Goal: Information Seeking & Learning: Understand process/instructions

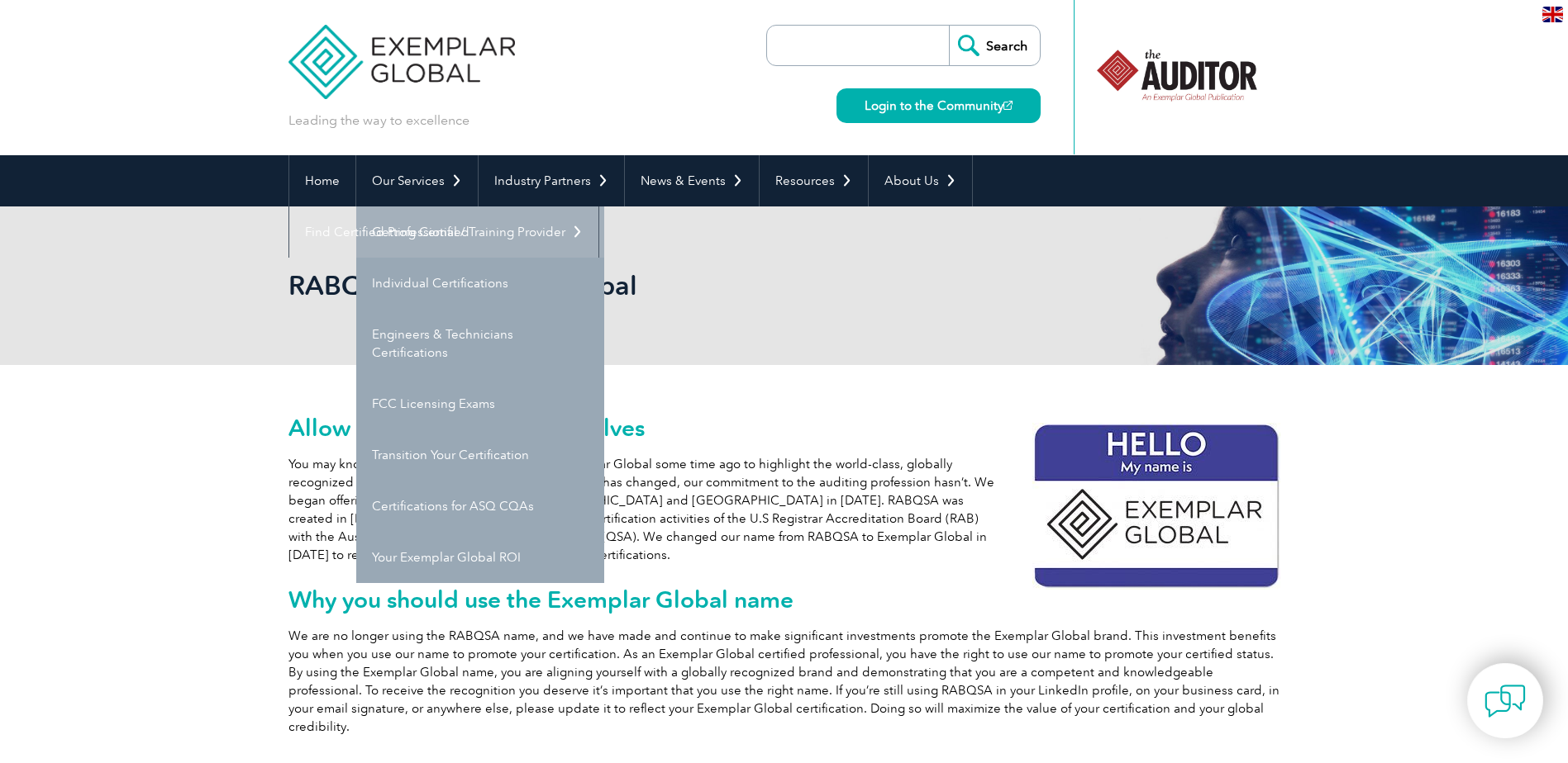
click at [437, 223] on link "Getting Certified" at bounding box center [480, 232] width 248 height 51
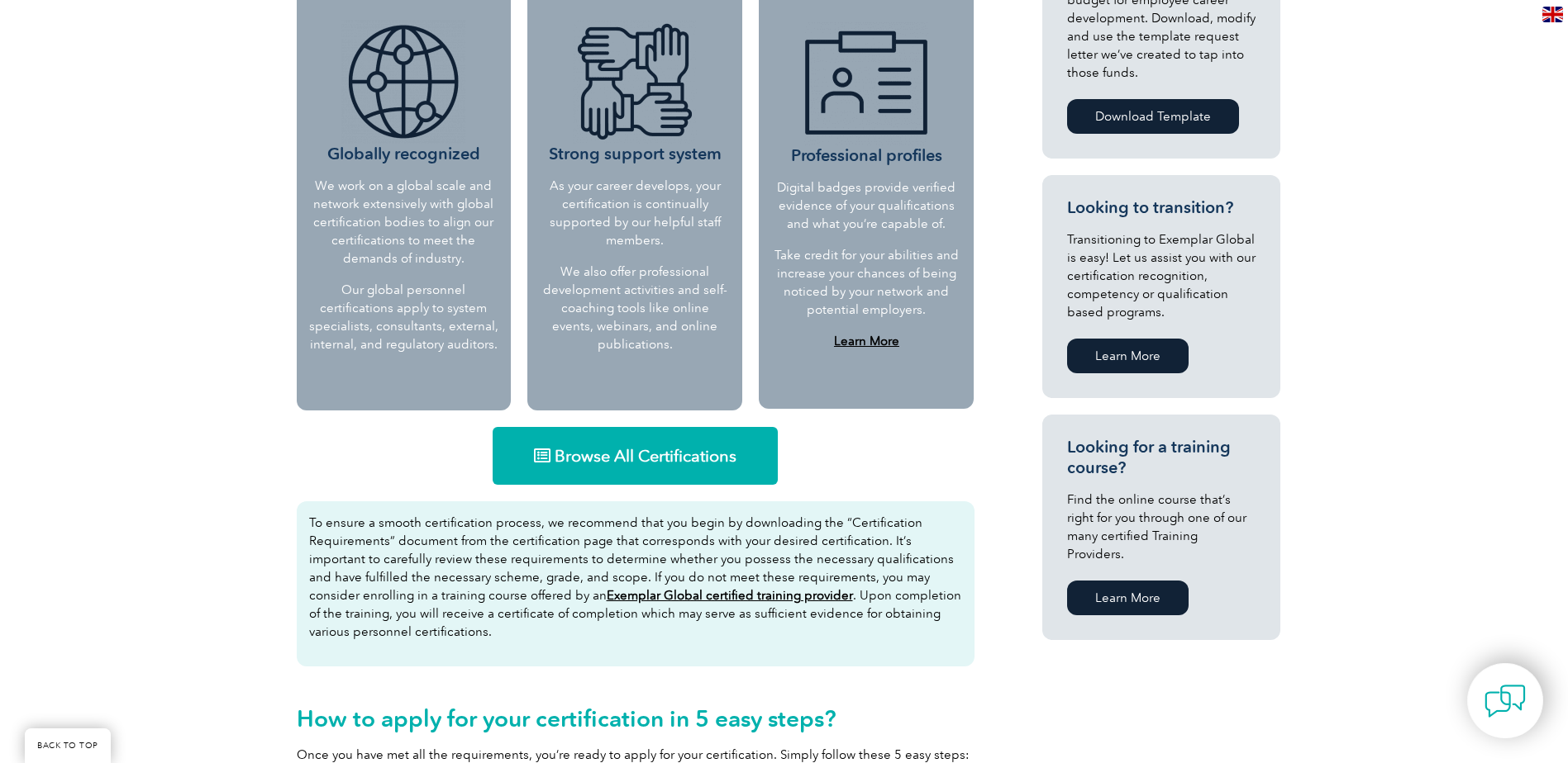
scroll to position [743, 0]
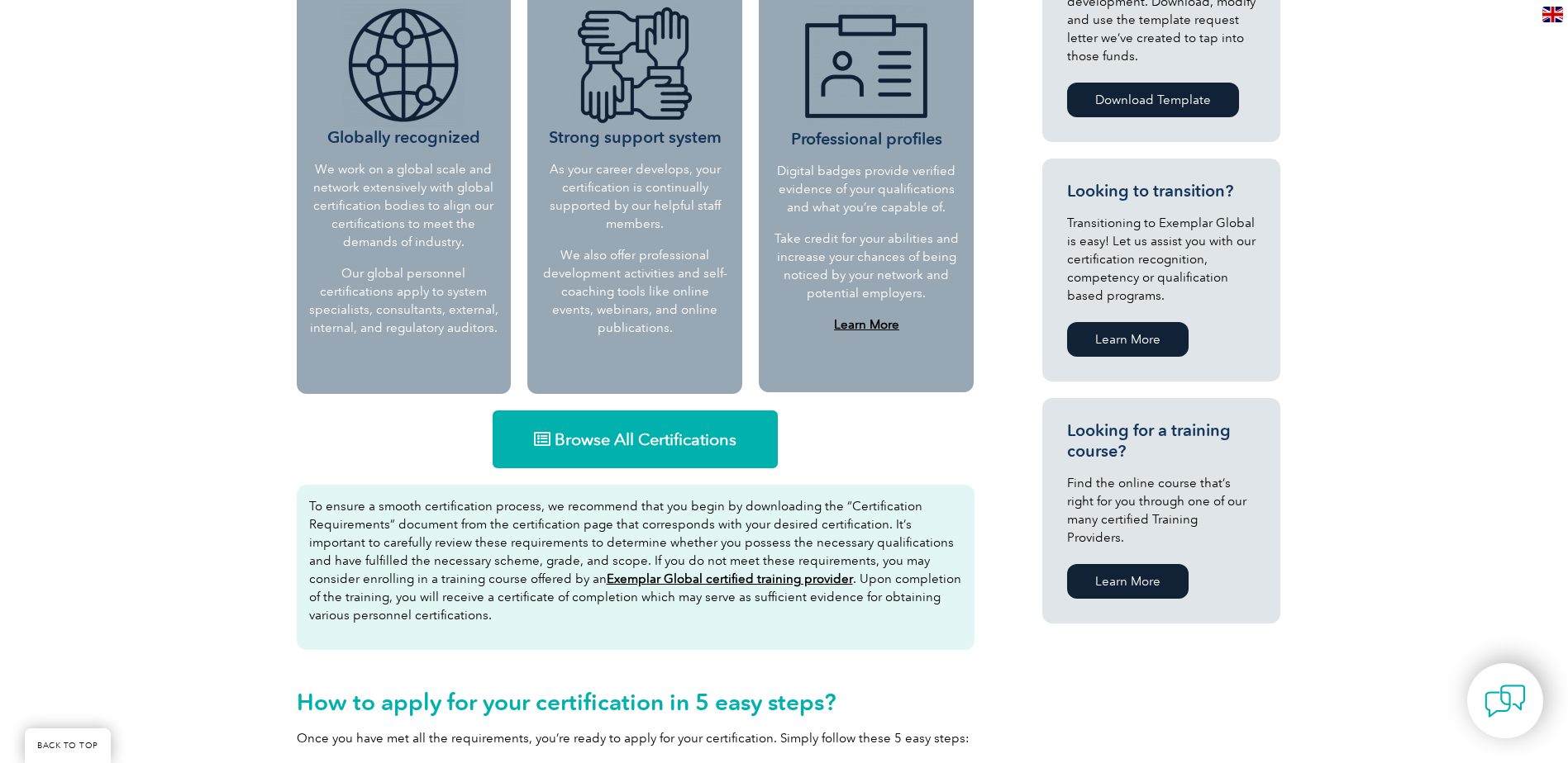
click at [706, 442] on span "Browse All Certifications" at bounding box center [645, 439] width 182 height 17
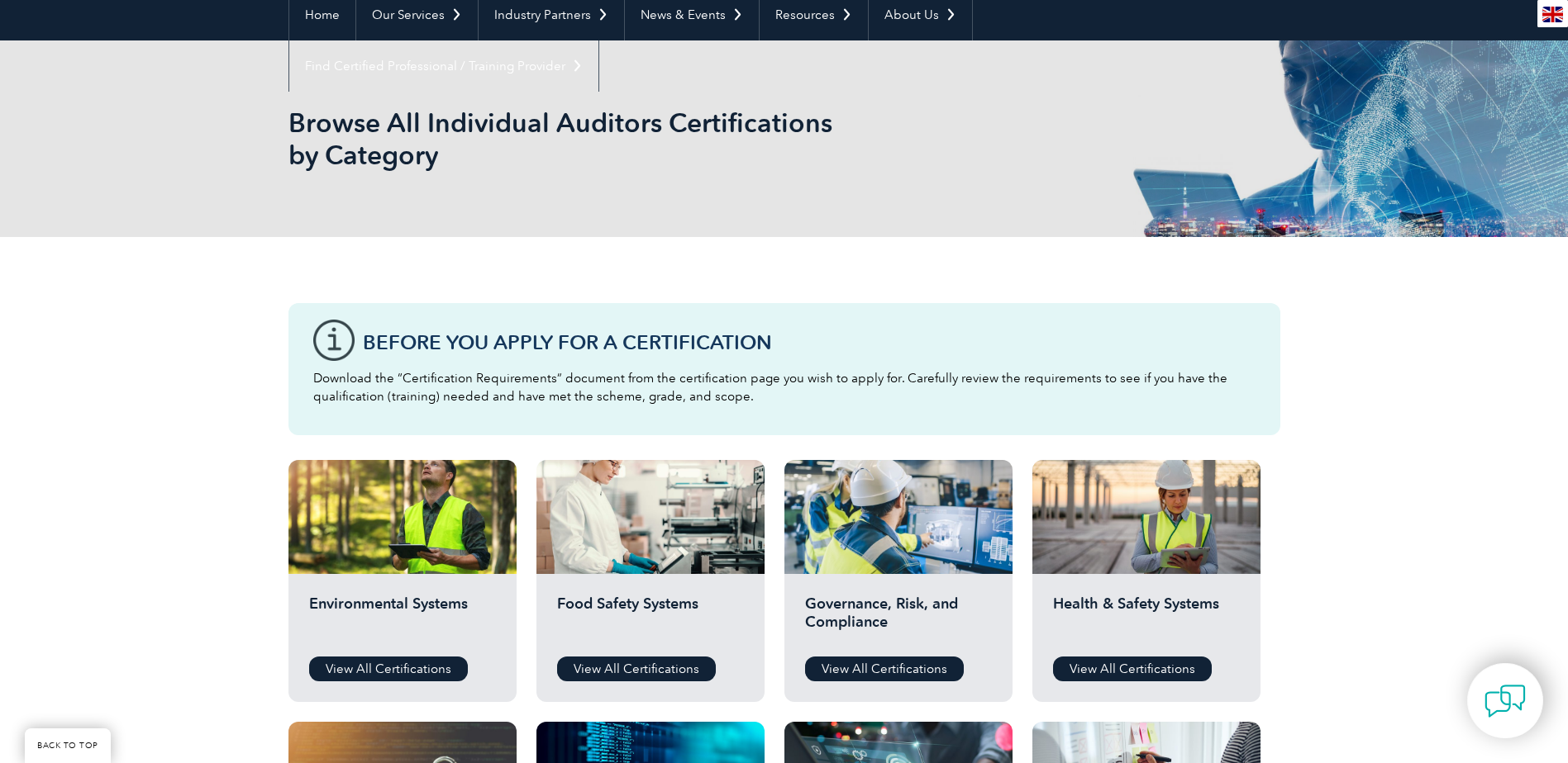
scroll to position [330, 0]
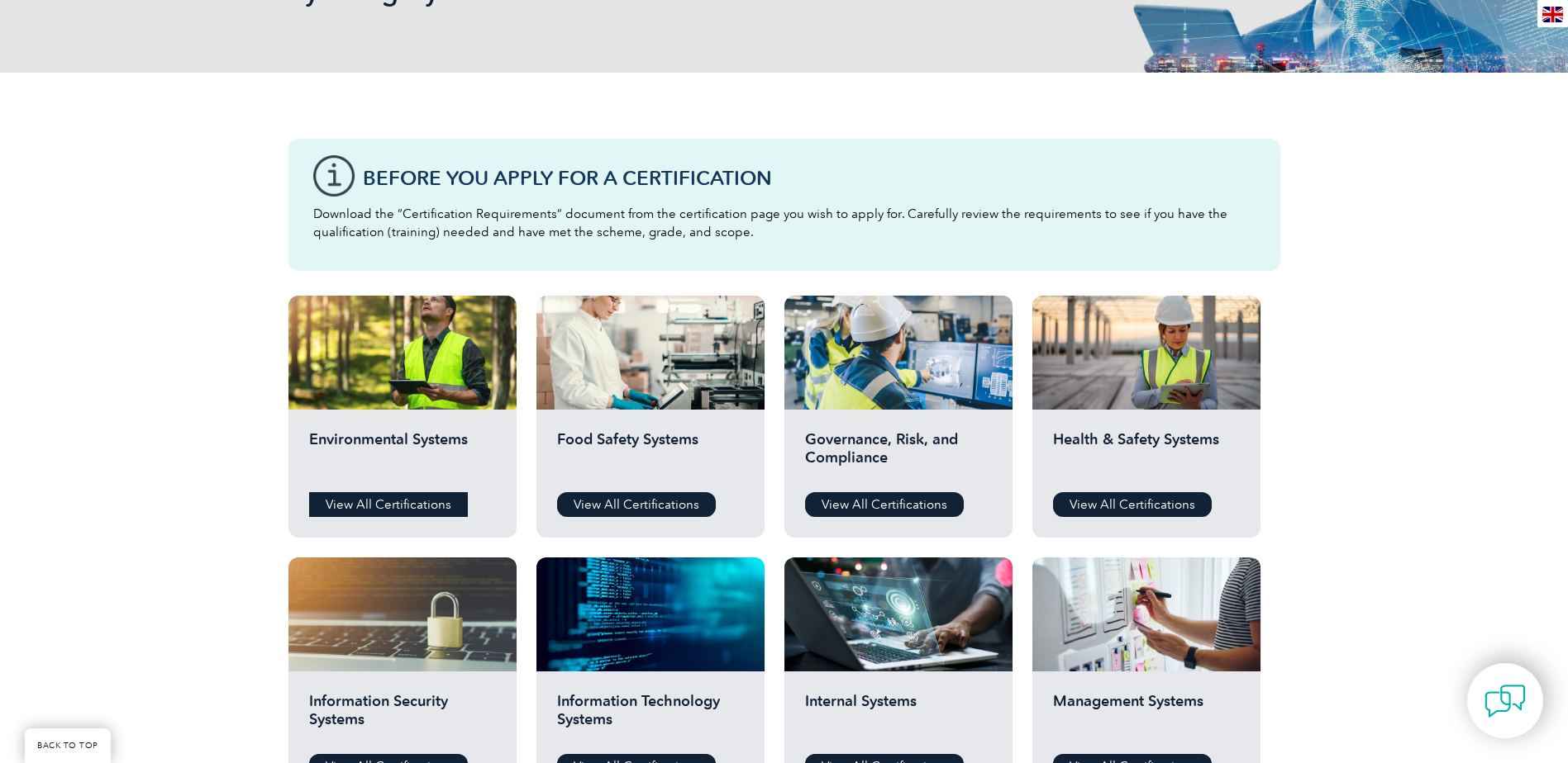
click at [429, 500] on link "View All Certifications" at bounding box center [388, 504] width 158 height 24
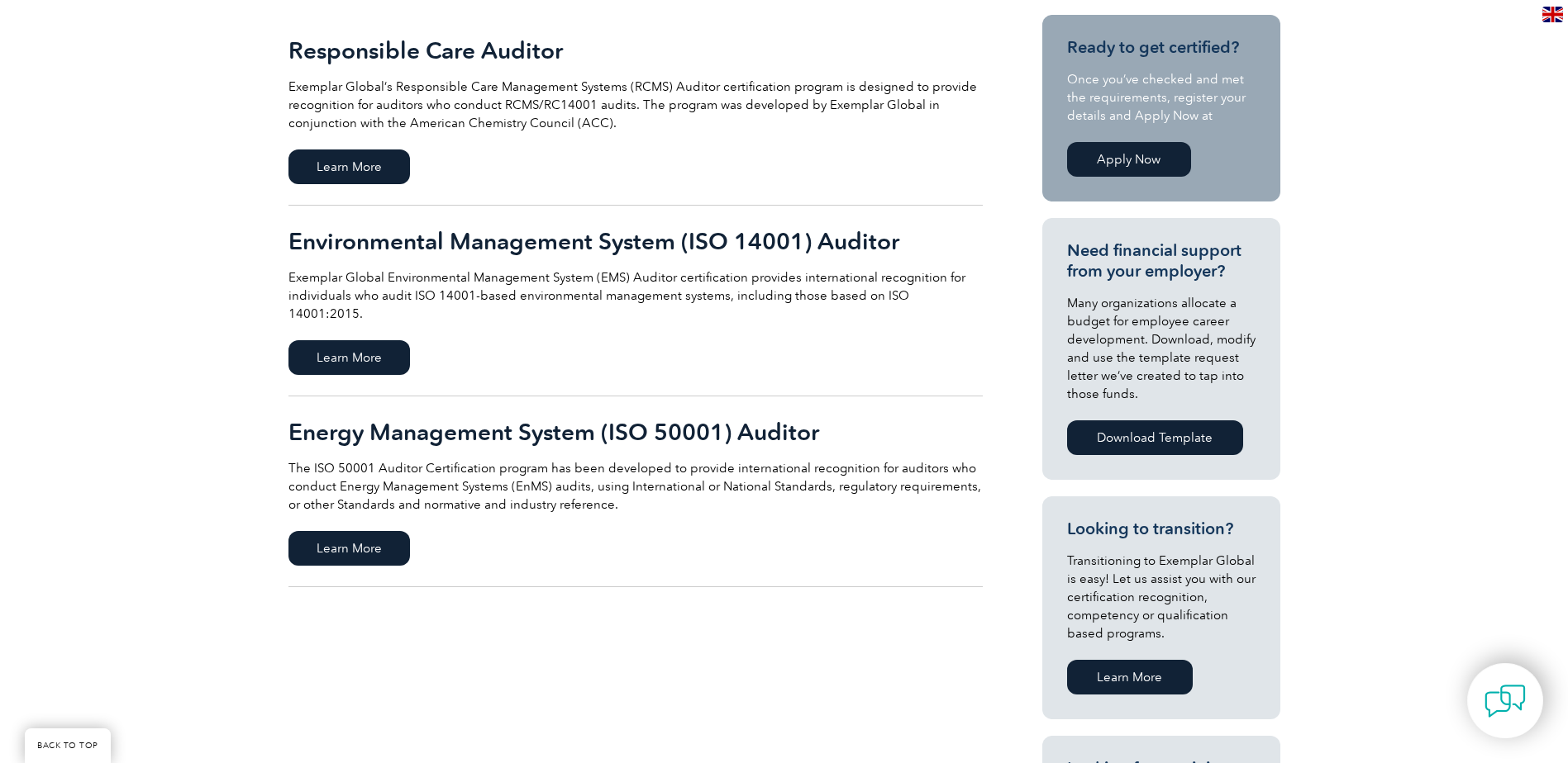
scroll to position [413, 0]
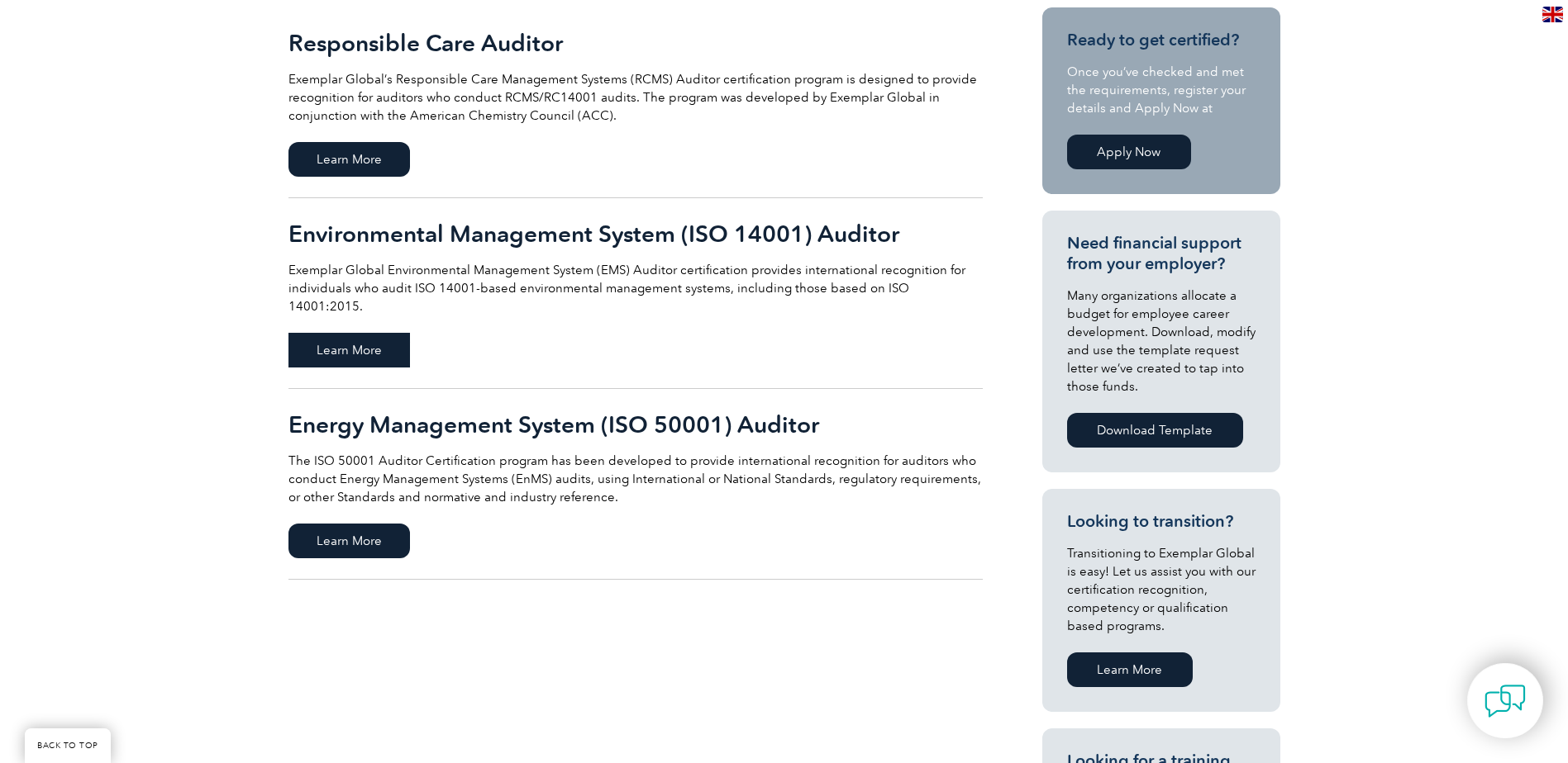
click at [323, 340] on span "Learn More" at bounding box center [349, 351] width 121 height 35
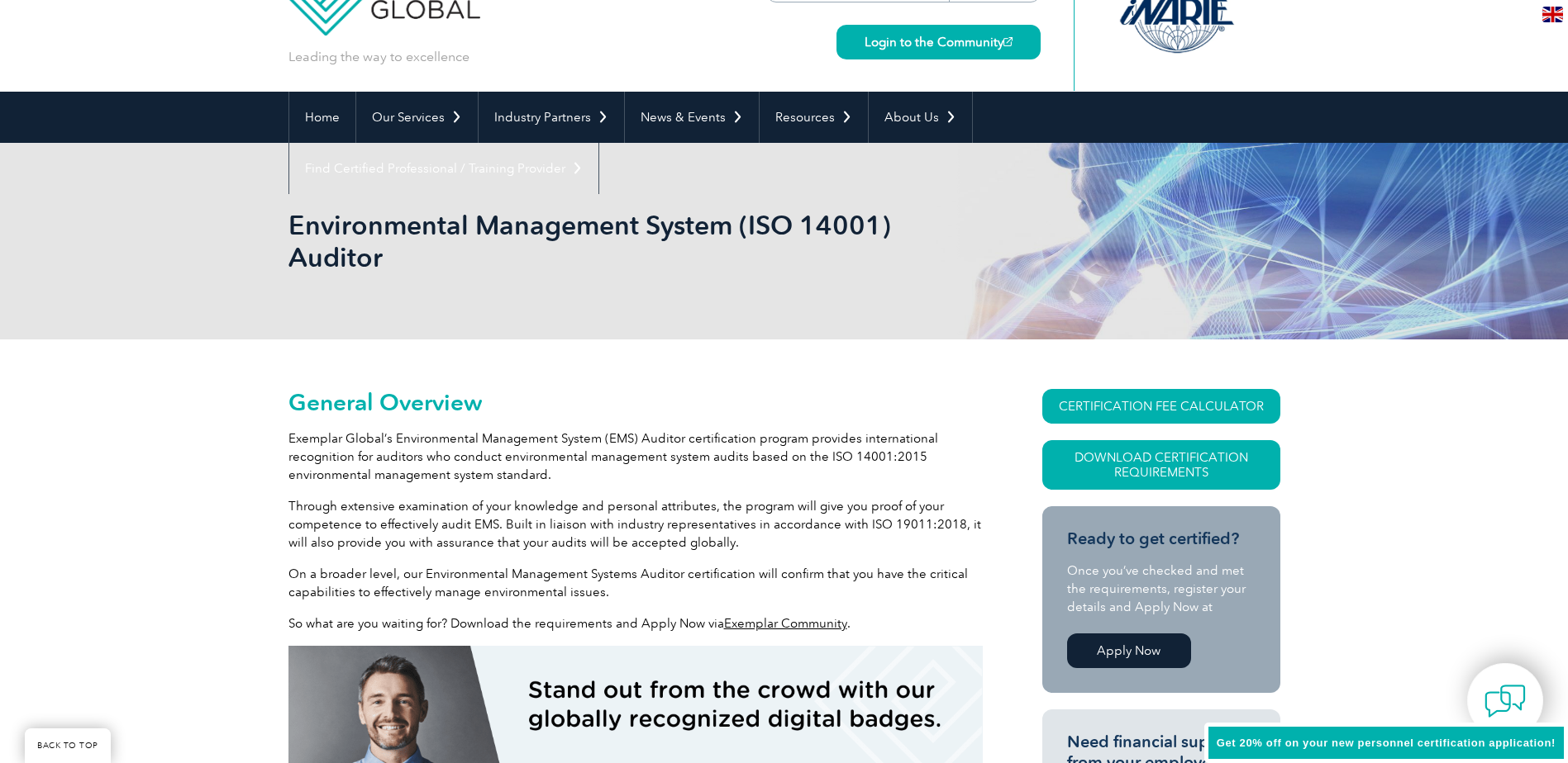
scroll to position [248, 0]
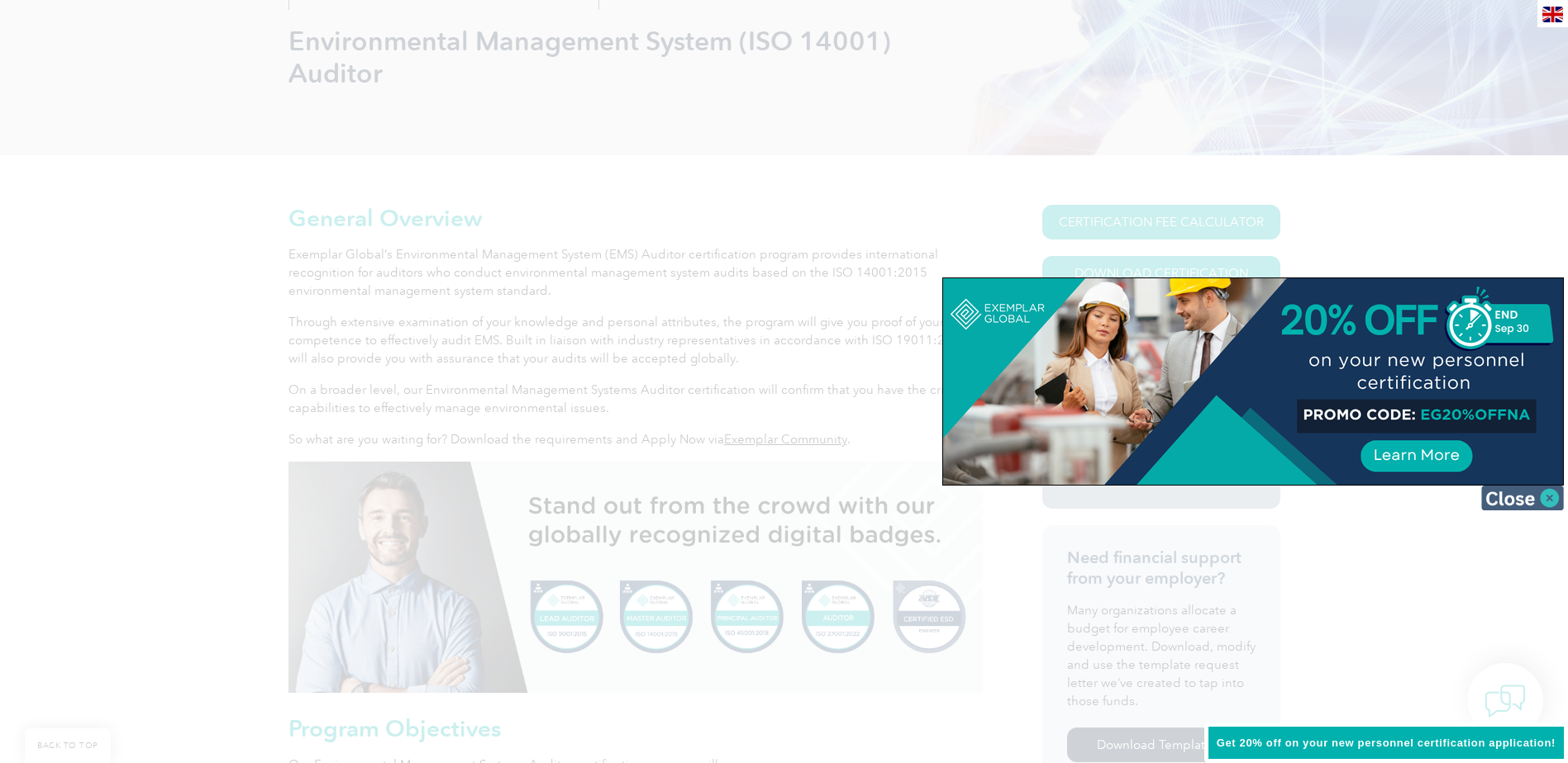
click at [1513, 499] on img at bounding box center [1522, 497] width 83 height 24
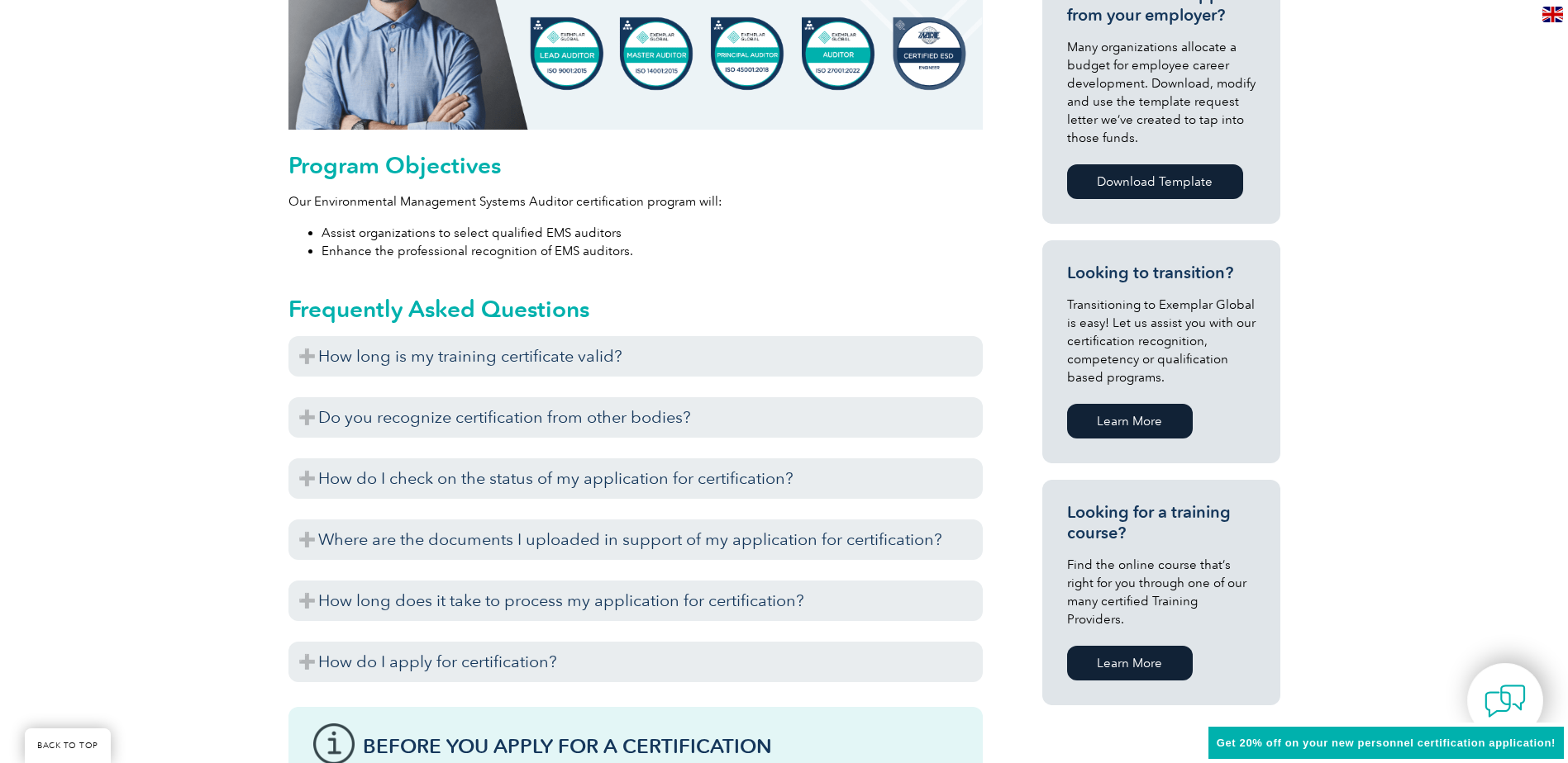
scroll to position [827, 0]
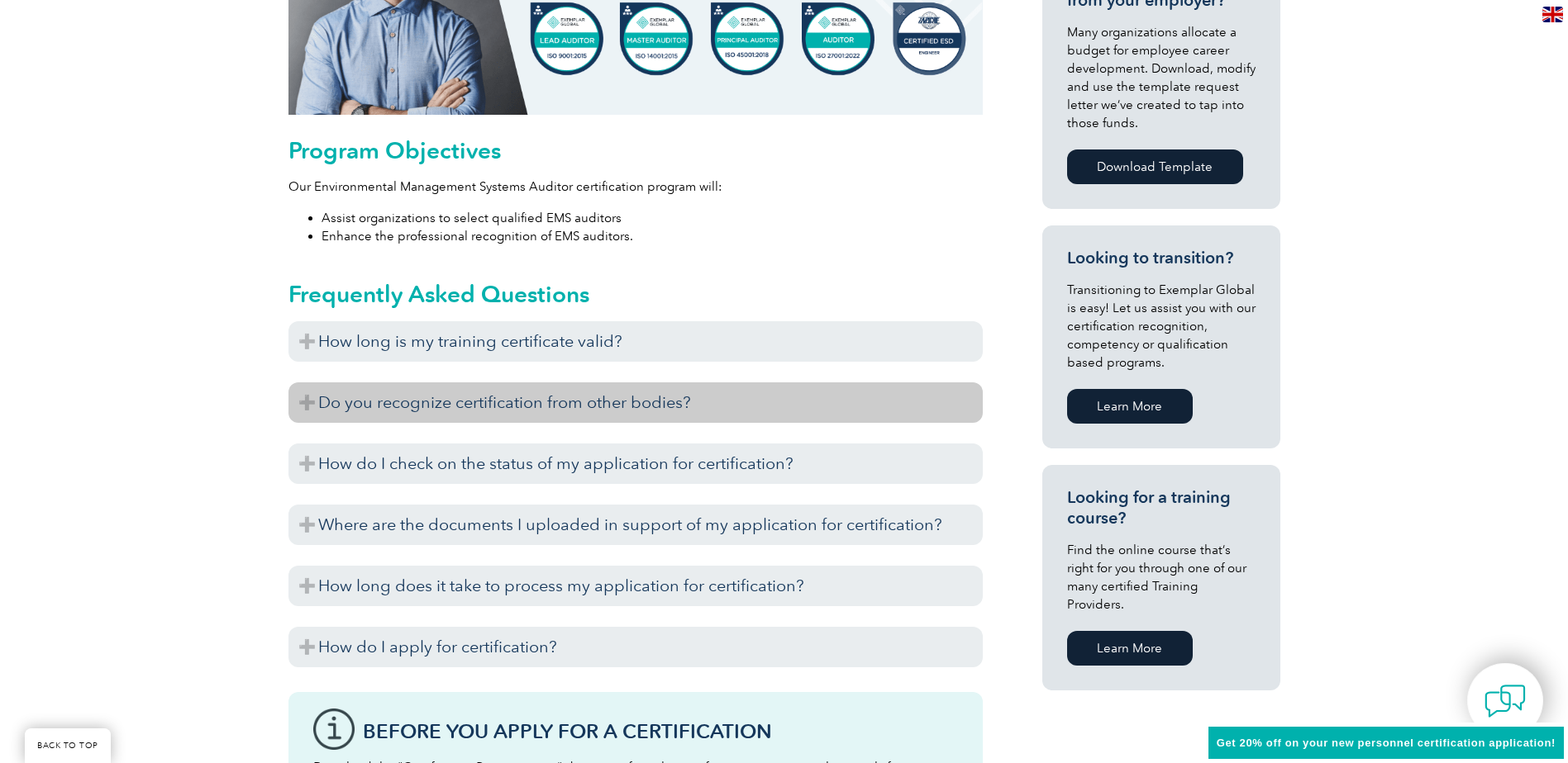
click at [299, 403] on h3 "Do you recognize certification from other bodies?" at bounding box center [635, 403] width 694 height 40
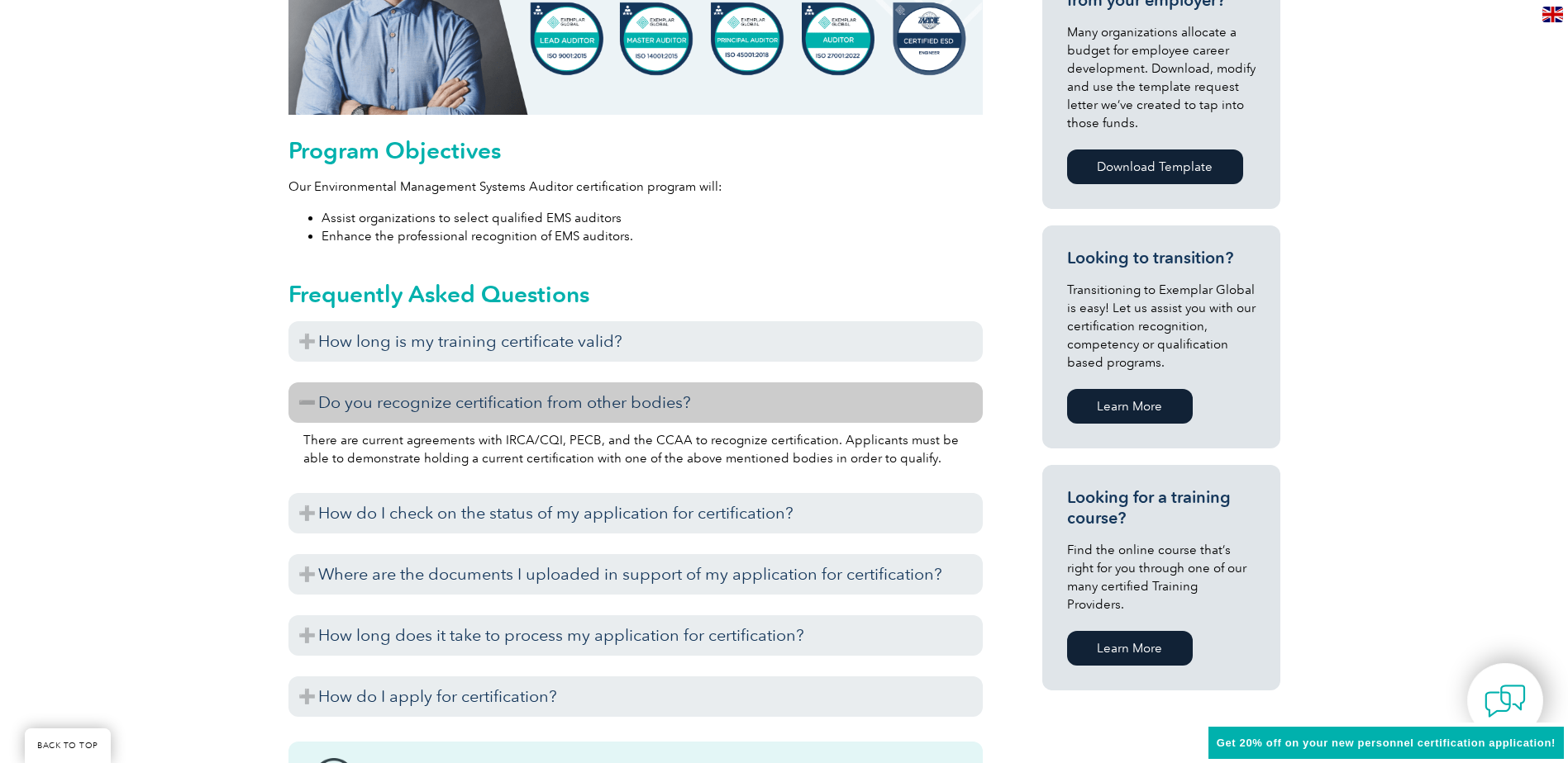
click at [299, 403] on h3 "Do you recognize certification from other bodies?" at bounding box center [635, 403] width 694 height 40
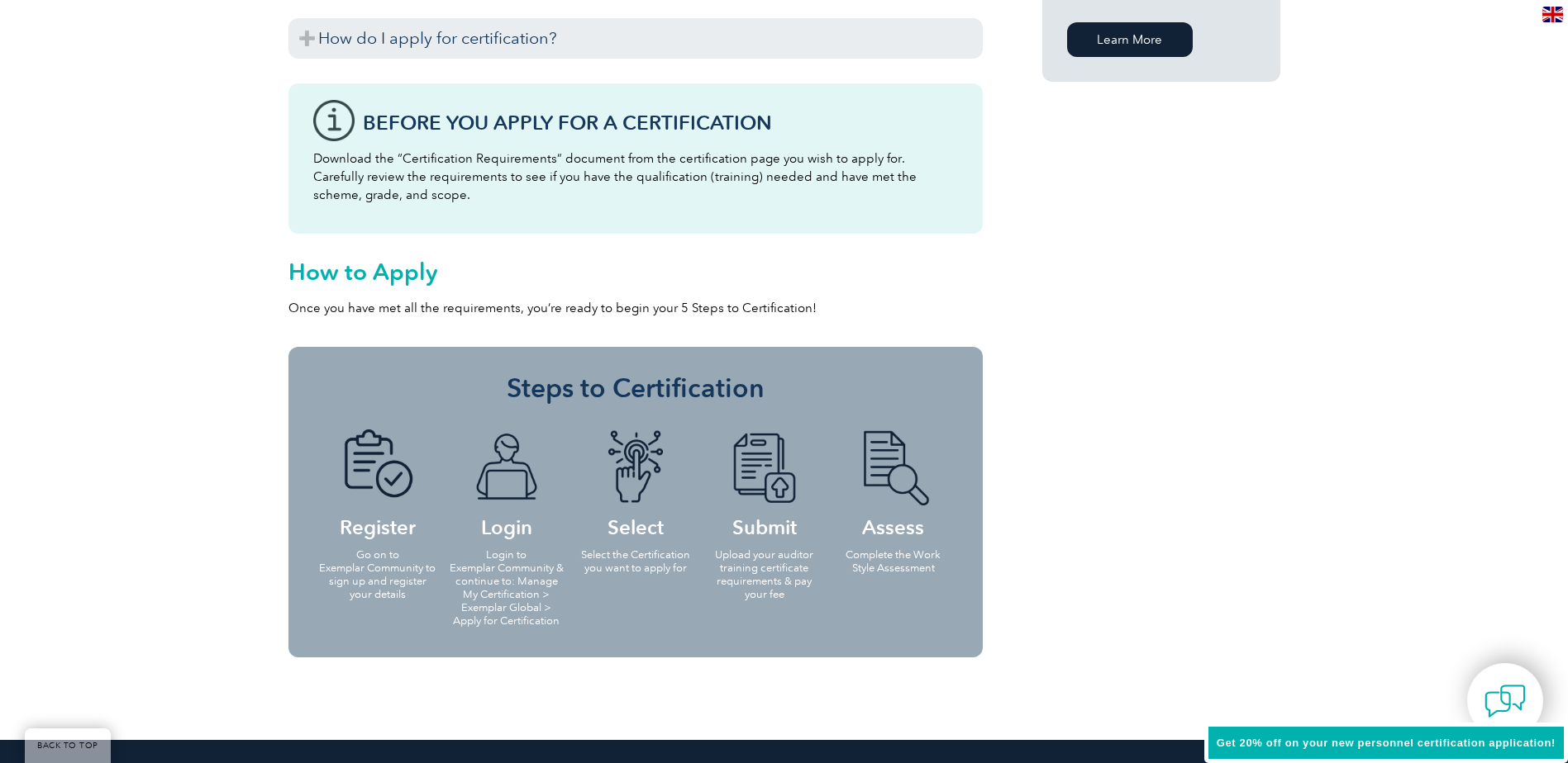
scroll to position [1157, 0]
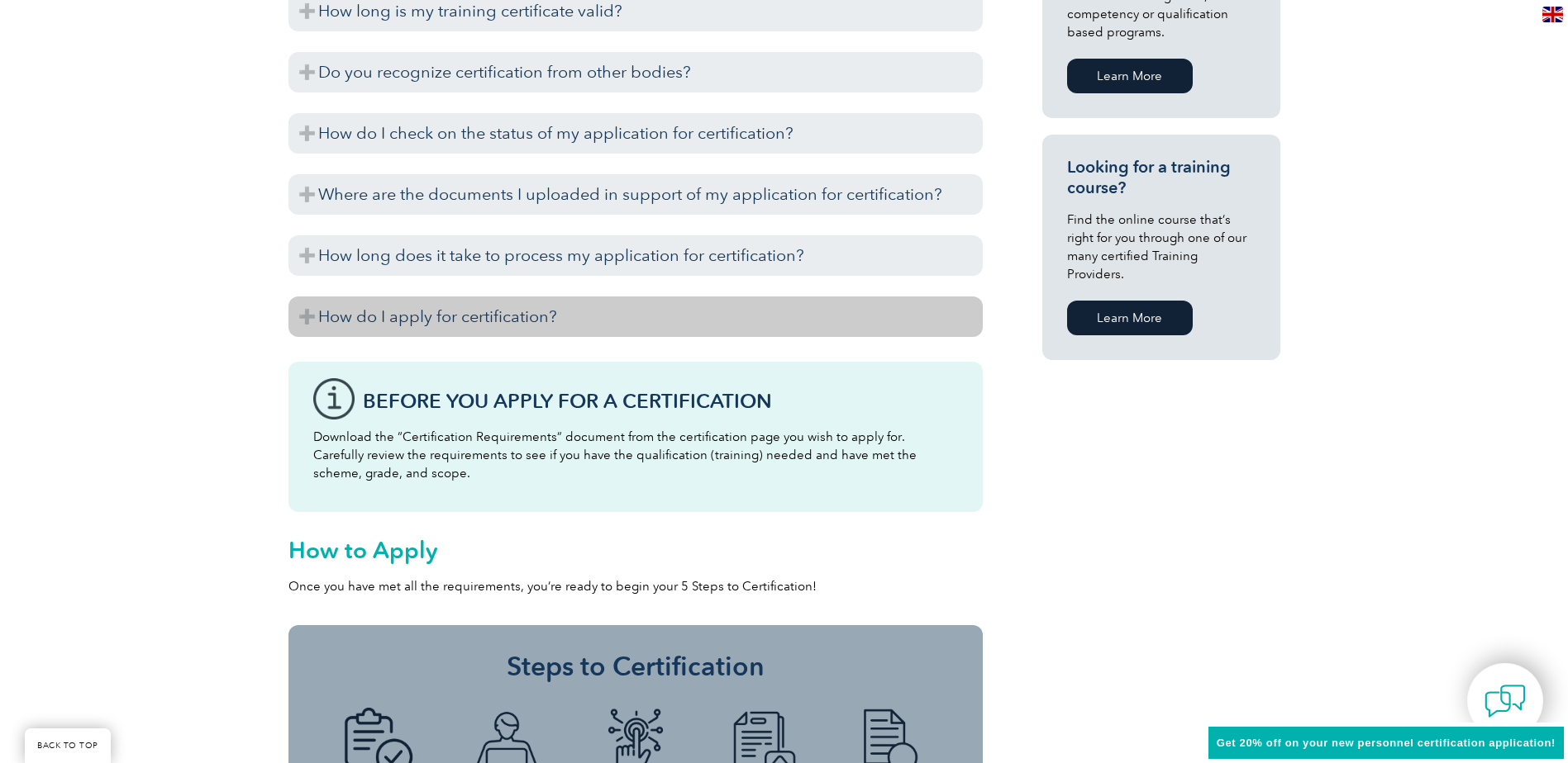
click at [303, 299] on h3 "How do I apply for certification?" at bounding box center [635, 317] width 694 height 40
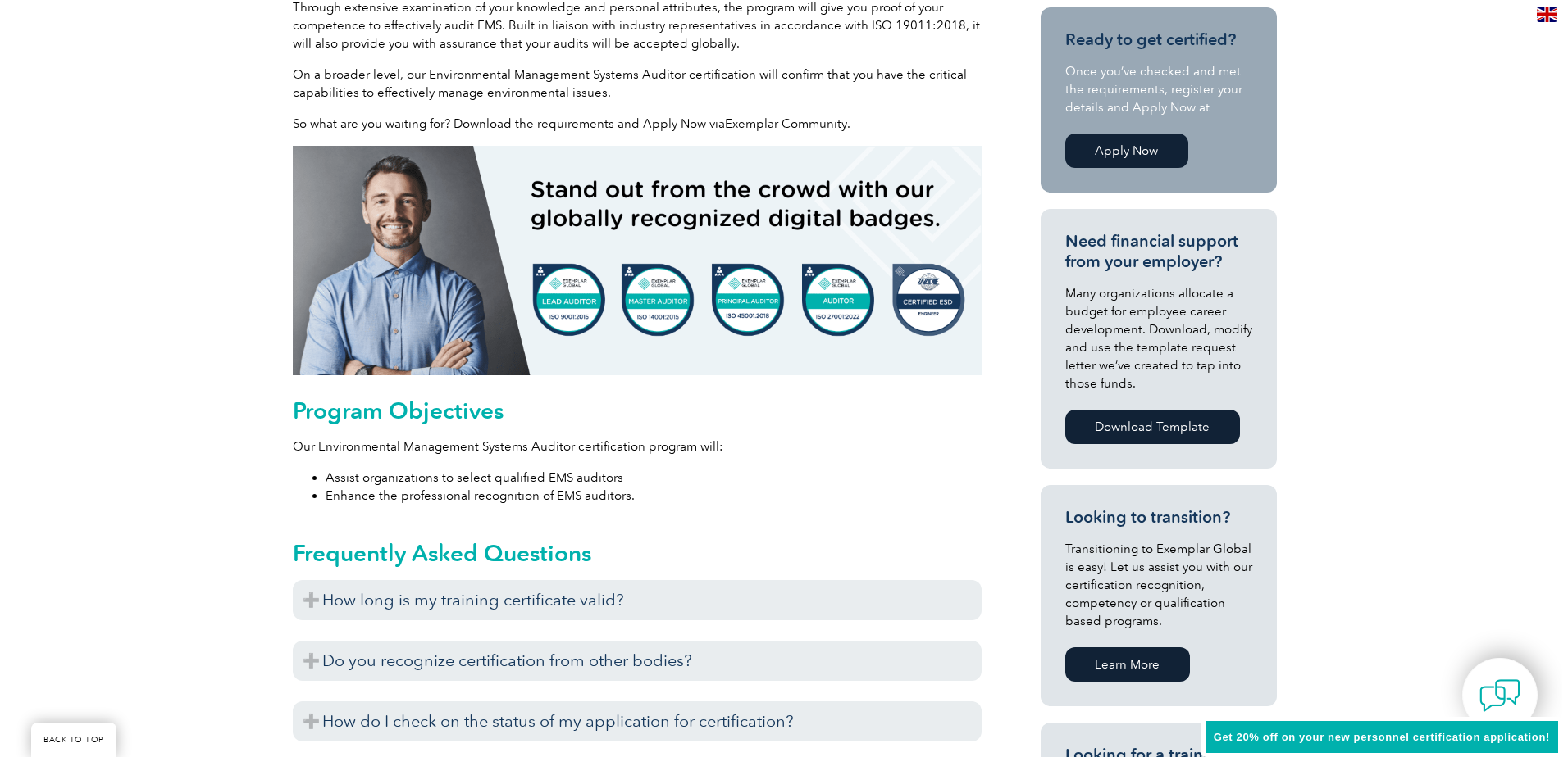
scroll to position [328, 0]
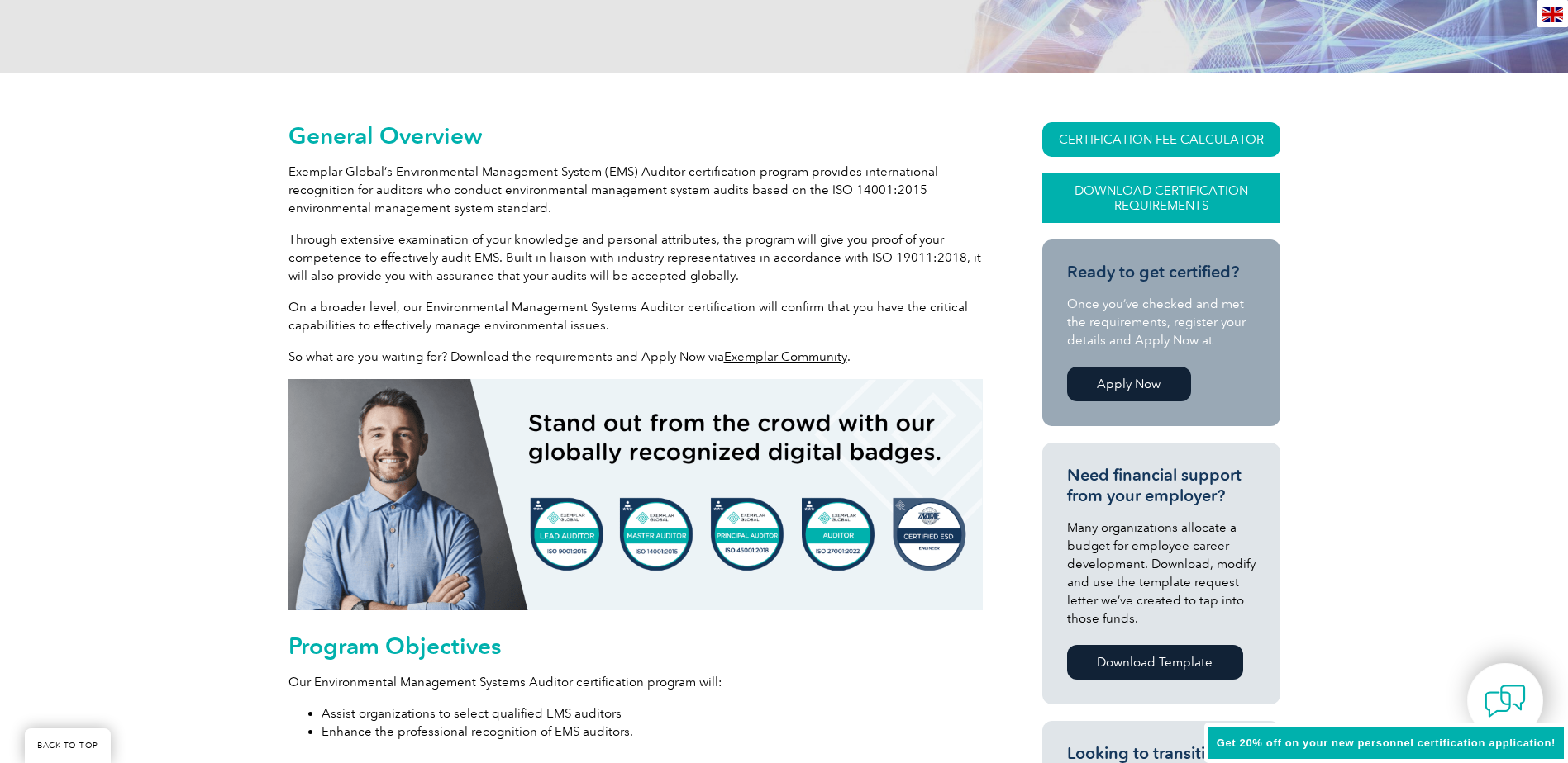
click at [1192, 195] on link "Download Certification Requirements" at bounding box center [1161, 198] width 239 height 50
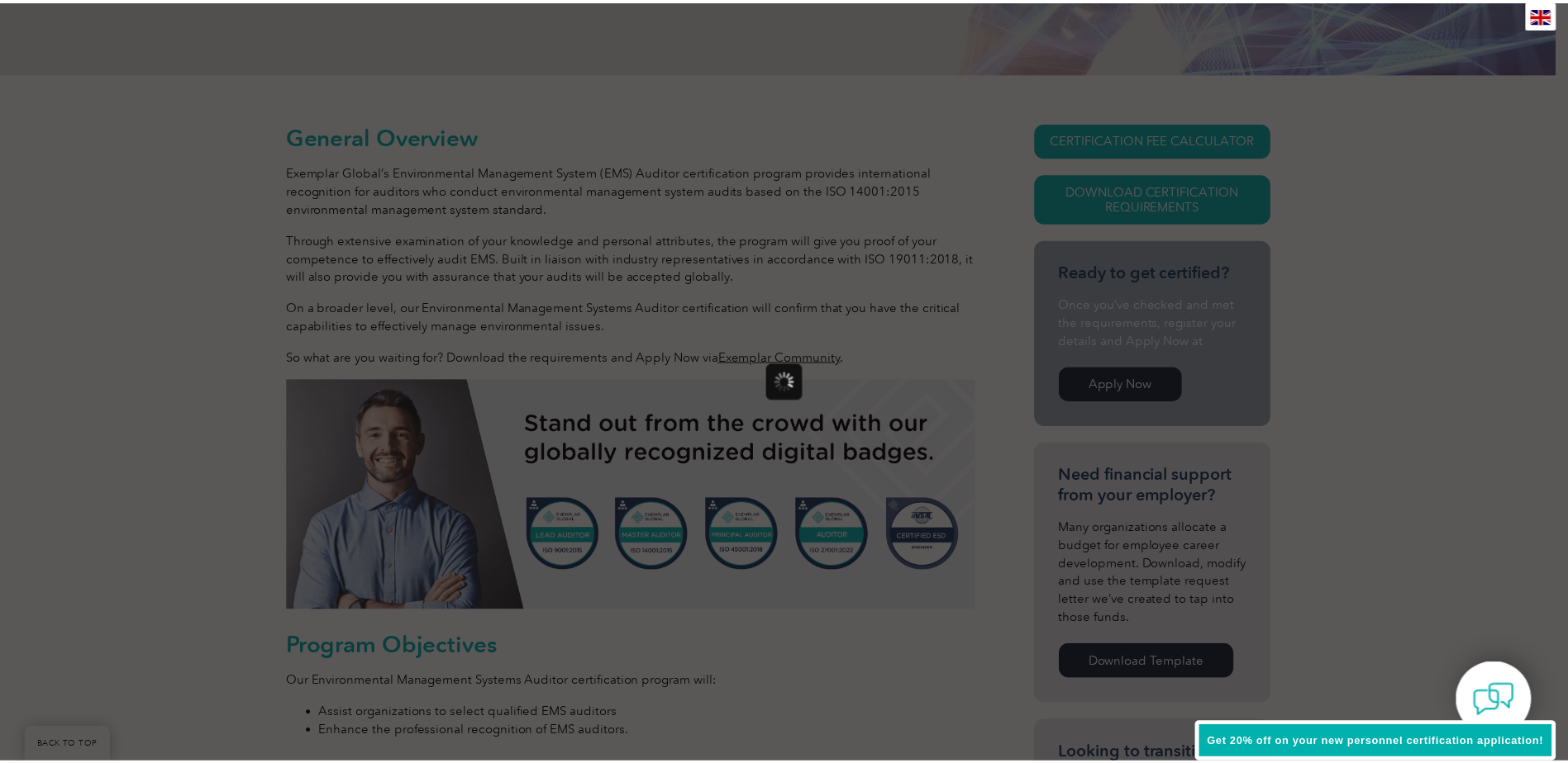
scroll to position [0, 0]
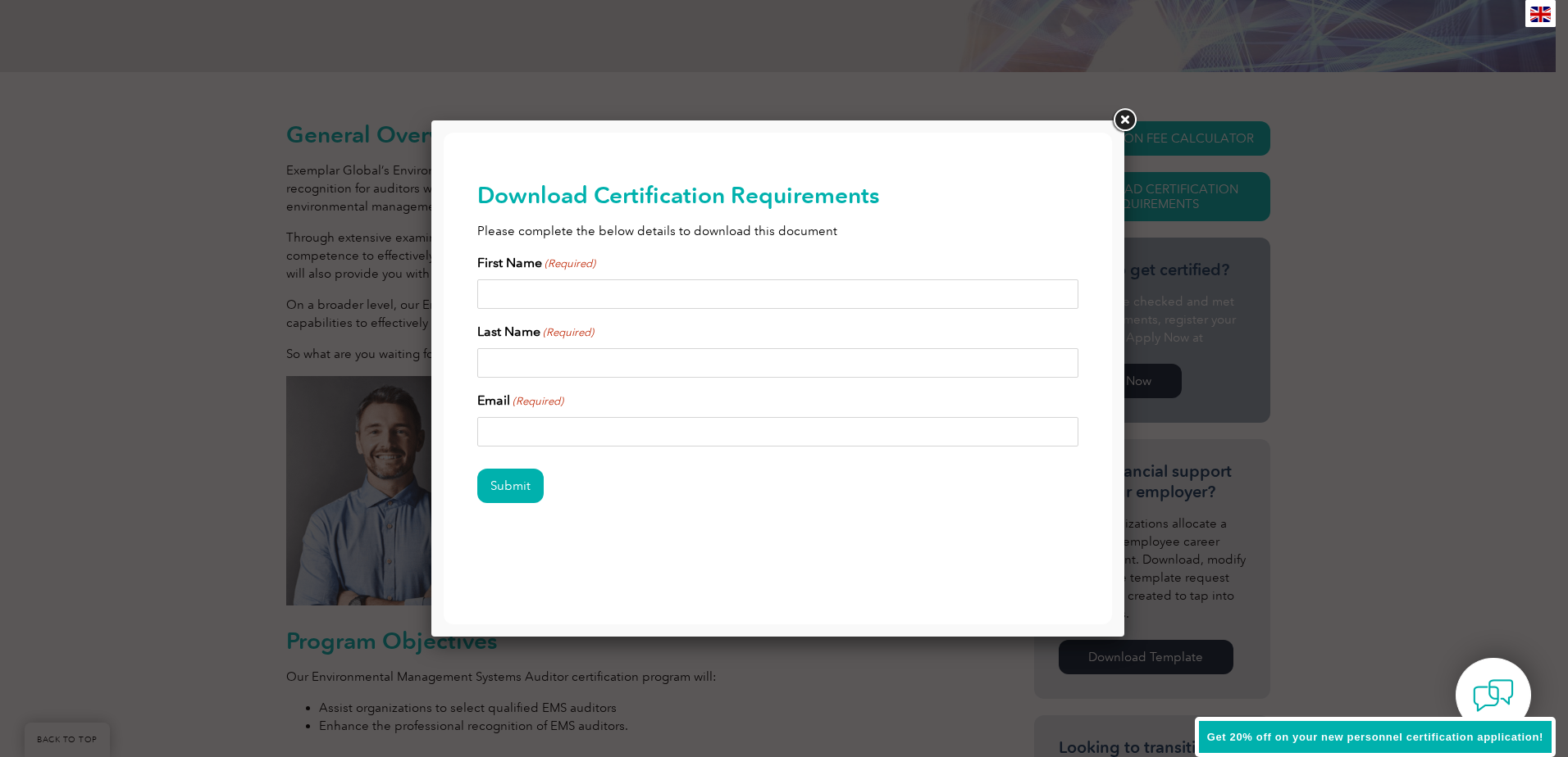
click at [1121, 119] on link at bounding box center [1124, 120] width 29 height 29
